Goal: Task Accomplishment & Management: Manage account settings

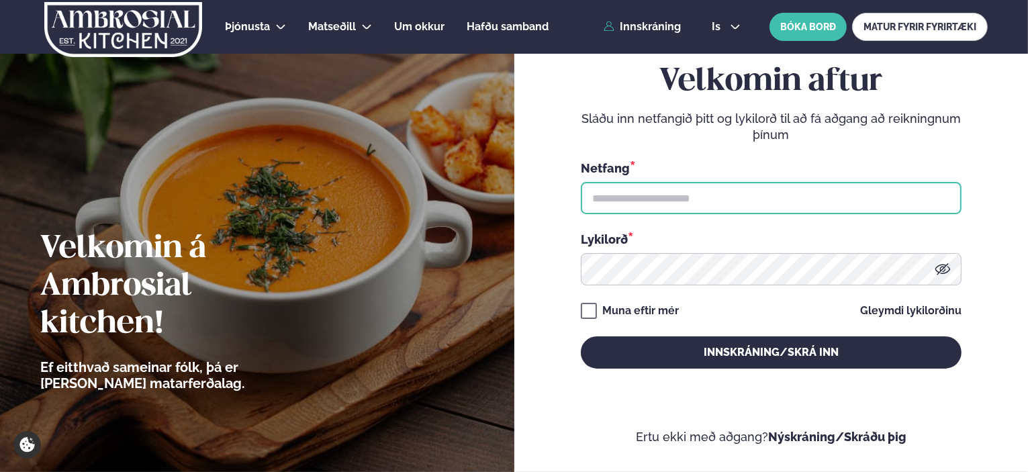
click at [698, 193] on input "text" at bounding box center [771, 198] width 381 height 32
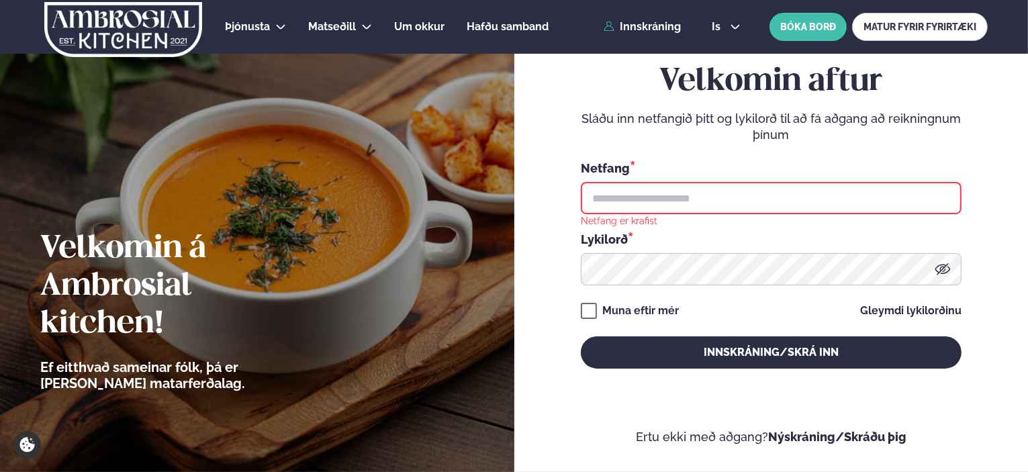
type input "**********"
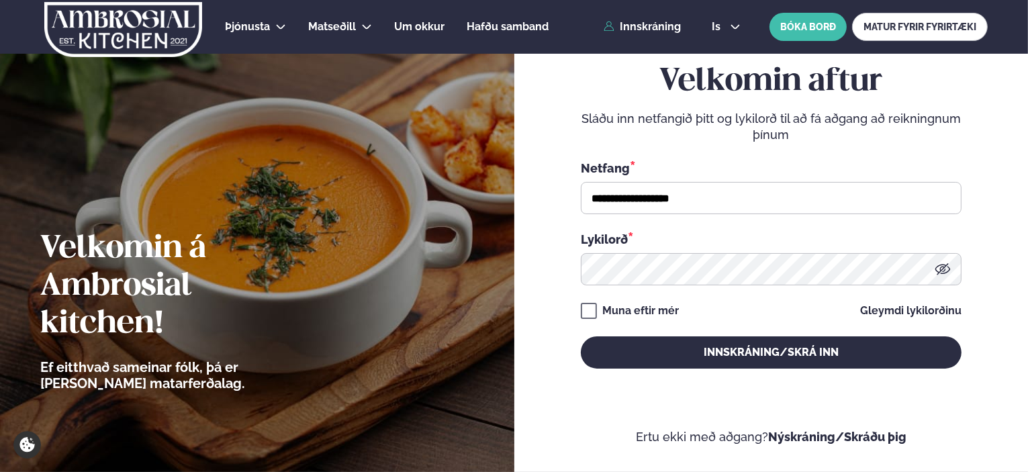
click at [581, 336] on button "Innskráning/Skrá inn" at bounding box center [771, 352] width 381 height 32
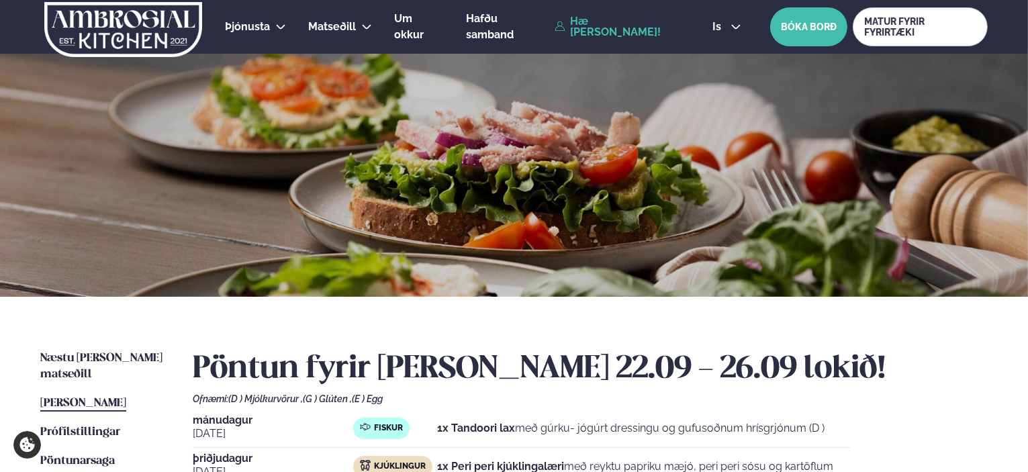
scroll to position [201, 0]
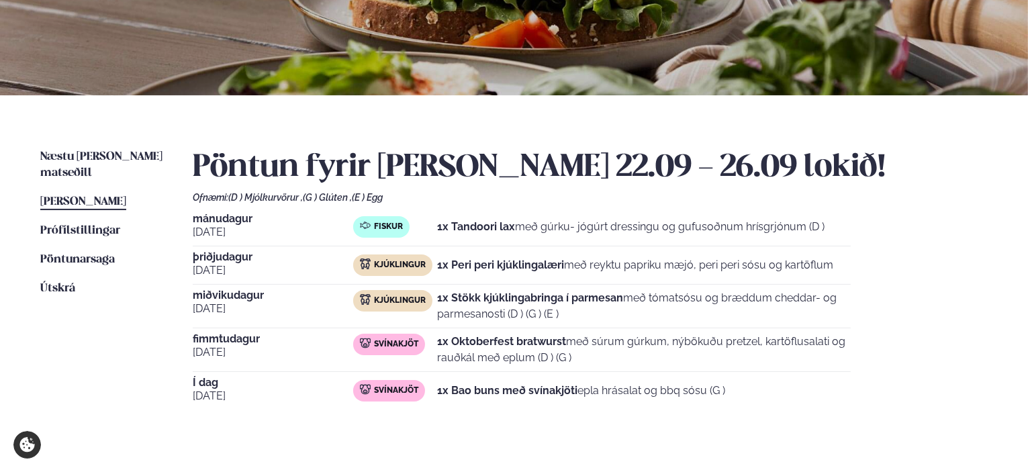
click at [112, 145] on div "Næstu [PERSON_NAME] matseðill Næsta vika [PERSON_NAME] matseðill [PERSON_NAME] …" at bounding box center [514, 294] width 1028 height 398
click at [108, 147] on div "Næstu [PERSON_NAME] matseðill Næsta vika [PERSON_NAME] matseðill [PERSON_NAME] …" at bounding box center [514, 294] width 1028 height 398
click at [103, 152] on span "Næstu [PERSON_NAME] matseðill" at bounding box center [101, 165] width 122 height 28
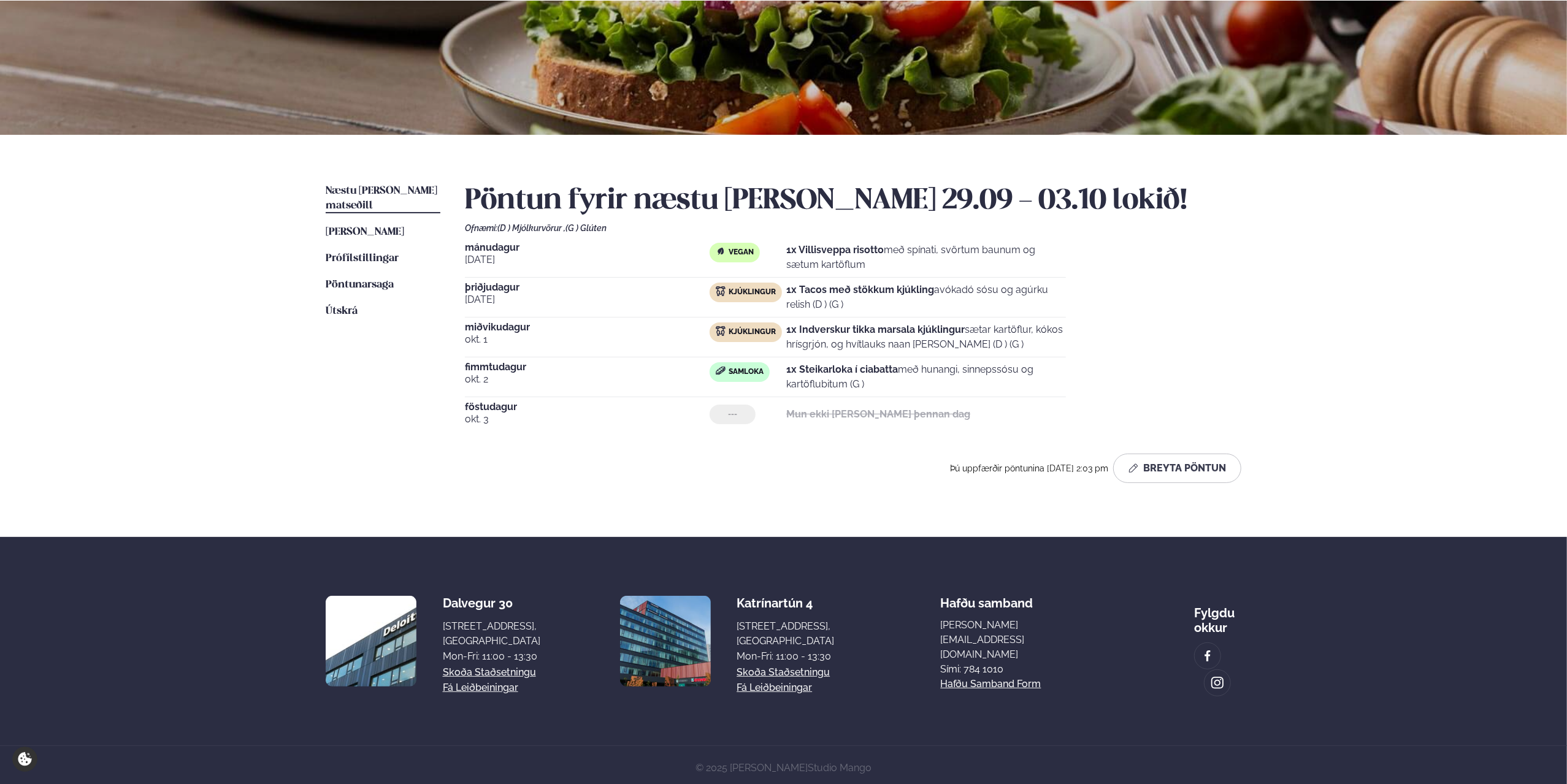
scroll to position [136, 0]
